Goal: Task Accomplishment & Management: Use online tool/utility

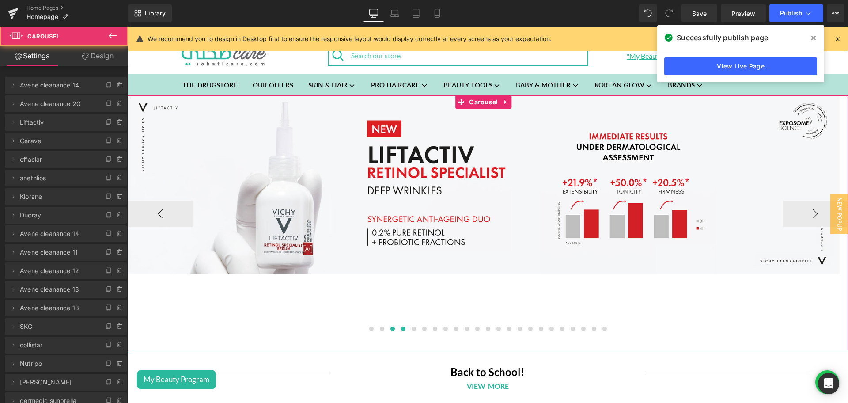
click at [400, 331] on button at bounding box center [403, 328] width 11 height 9
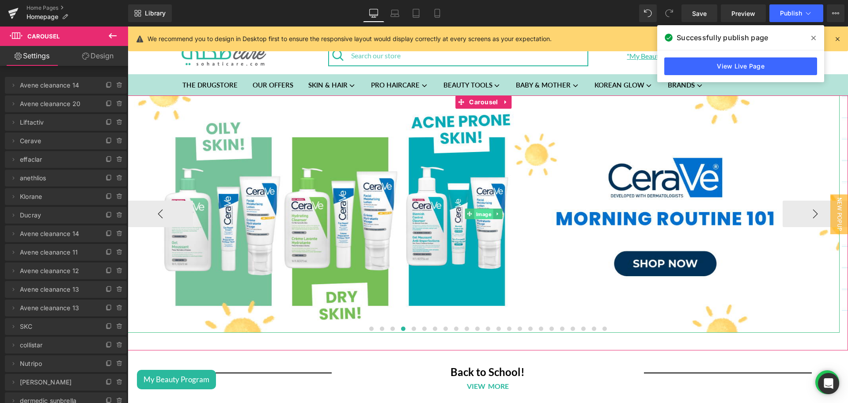
click at [479, 214] on span "Image" at bounding box center [484, 214] width 19 height 11
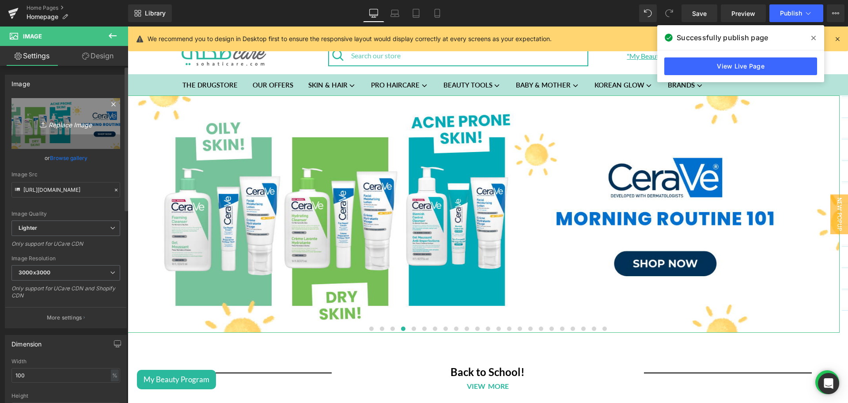
click at [84, 118] on icon "Replace Image" at bounding box center [65, 123] width 71 height 11
type input "C:\fakepath\Cerave Back To School Desktop Banner.jpg"
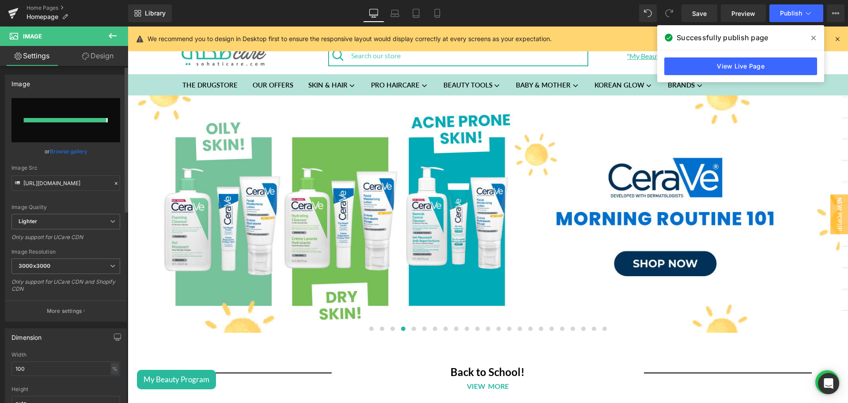
type input "[URL][DOMAIN_NAME]"
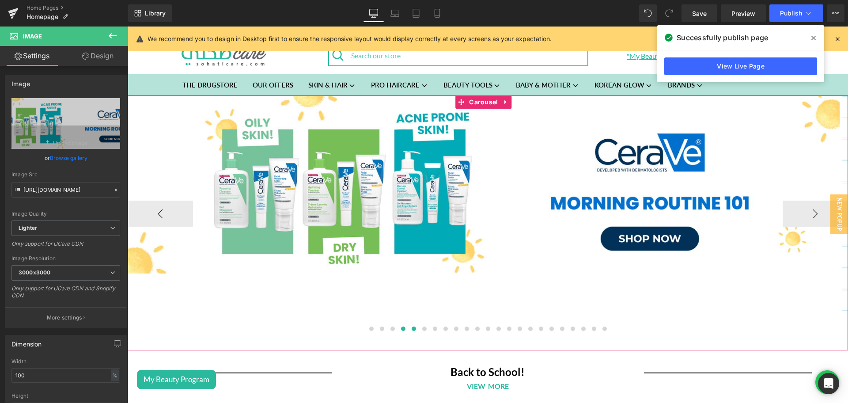
click at [412, 329] on span at bounding box center [414, 329] width 4 height 4
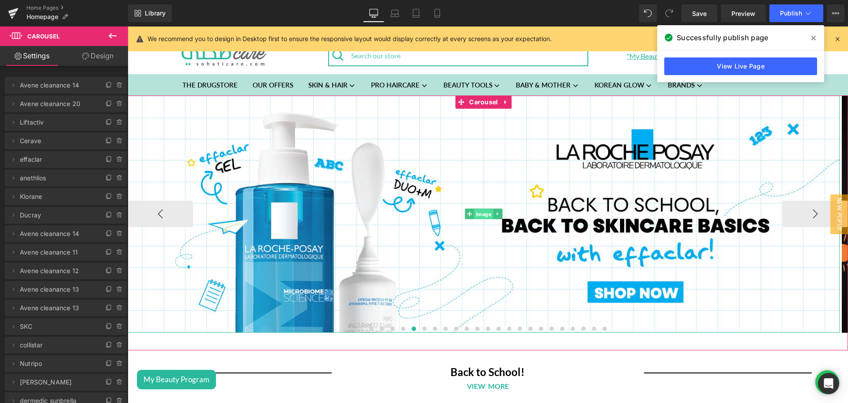
click at [478, 213] on span "Image" at bounding box center [484, 214] width 19 height 11
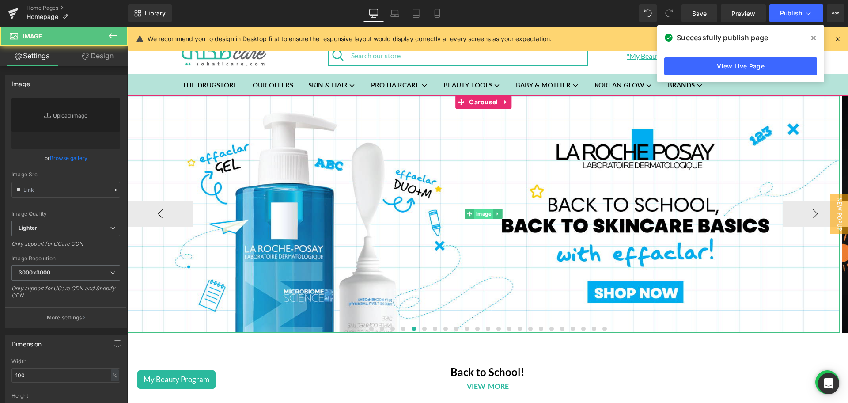
type input "[URL][DOMAIN_NAME]"
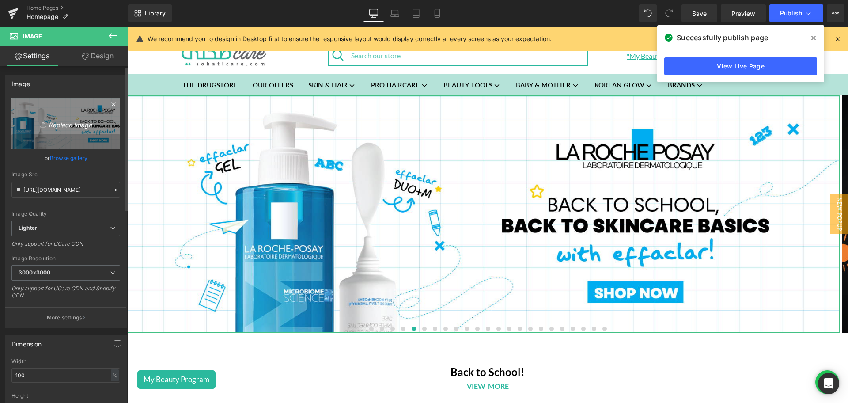
click at [88, 118] on icon "Replace Image" at bounding box center [65, 123] width 71 height 11
type input "C:\fakepath\Lrp Back To School Desktop Banner.jpg"
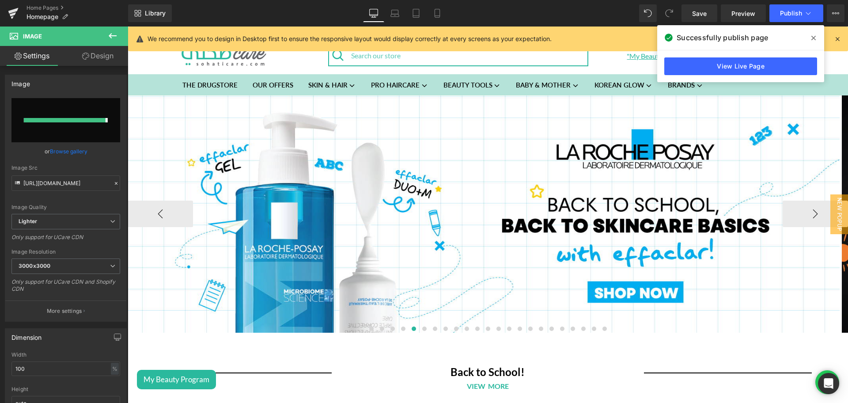
type input "[URL][DOMAIN_NAME]"
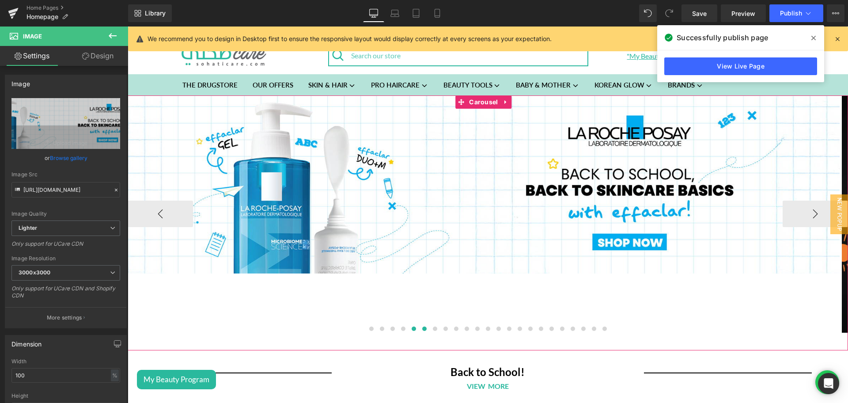
click at [422, 329] on span at bounding box center [424, 329] width 4 height 4
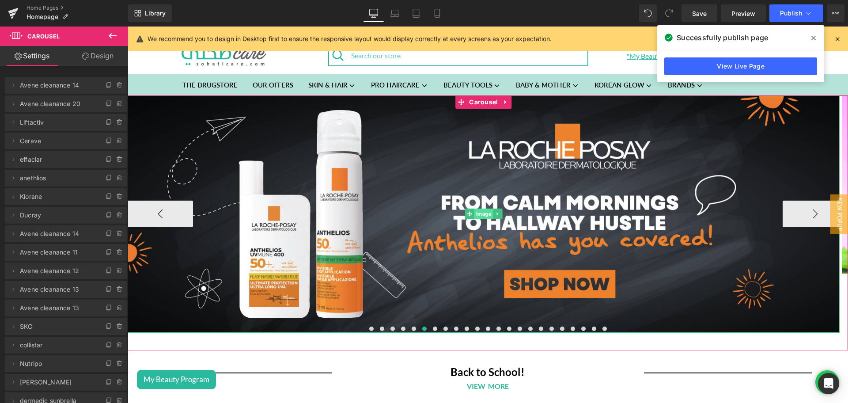
click at [478, 216] on span "Image" at bounding box center [484, 214] width 19 height 11
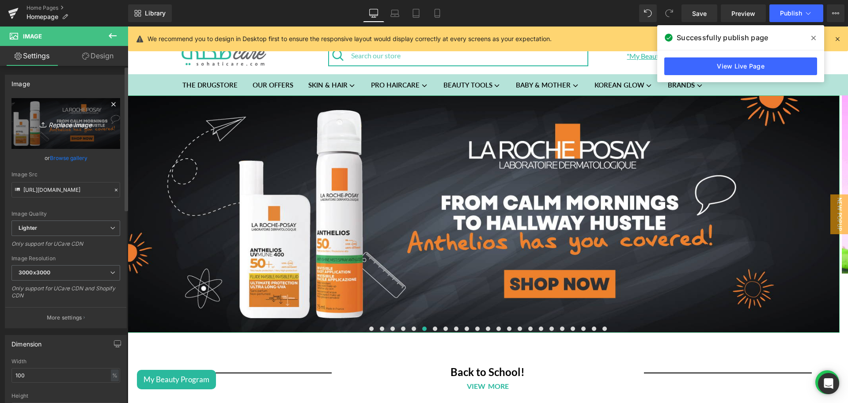
click at [95, 122] on icon "Replace Image" at bounding box center [65, 123] width 71 height 11
type input "C:\fakepath\Lrp Back To School Sun Desktop Banner.jpg"
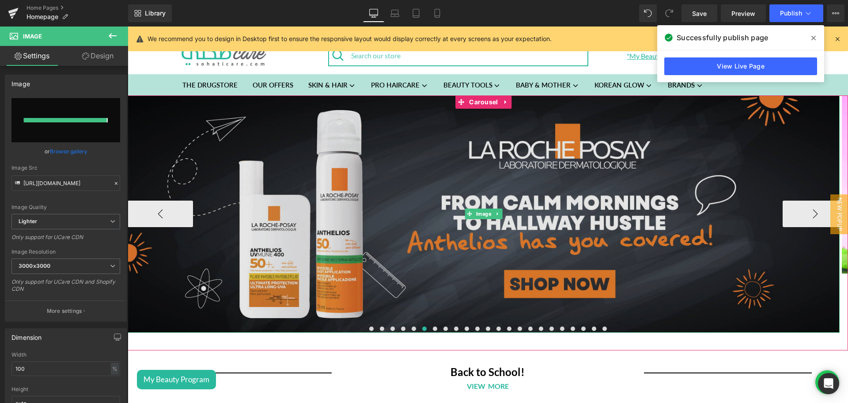
type input "[URL][DOMAIN_NAME]"
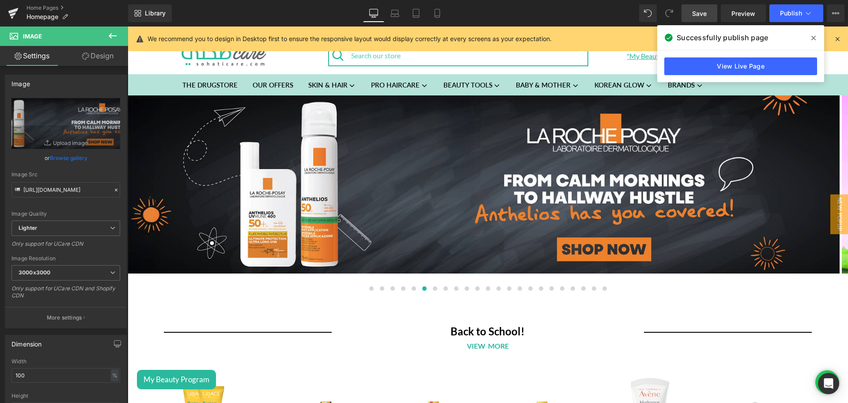
click at [705, 14] on span "Save" at bounding box center [699, 13] width 15 height 9
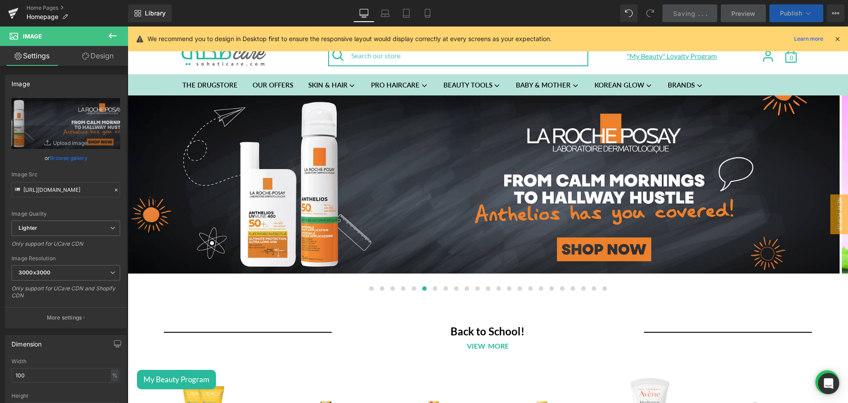
click at [788, 12] on span "Publish" at bounding box center [791, 13] width 22 height 7
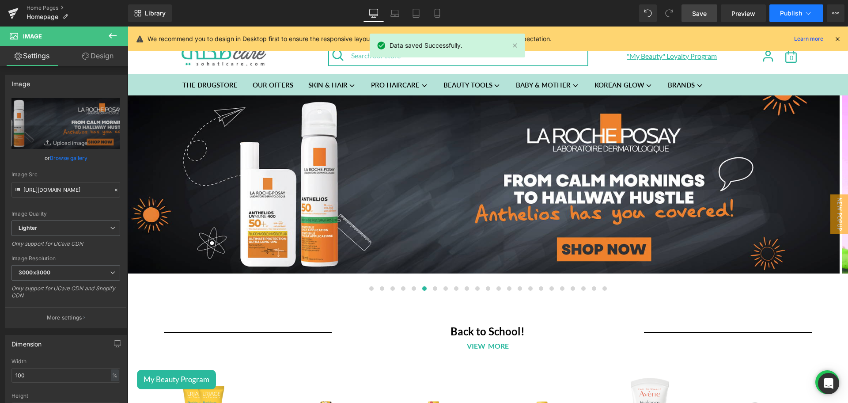
click at [788, 12] on span "Publish" at bounding box center [791, 13] width 22 height 7
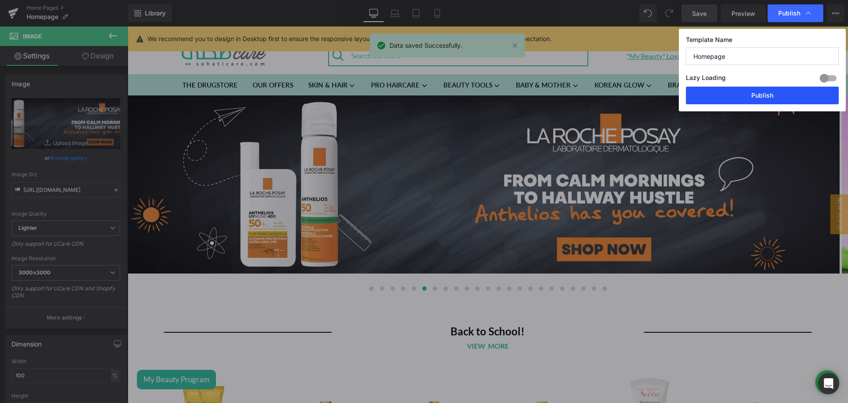
click at [722, 101] on button "Publish" at bounding box center [762, 96] width 153 height 18
